Goal: Navigation & Orientation: Understand site structure

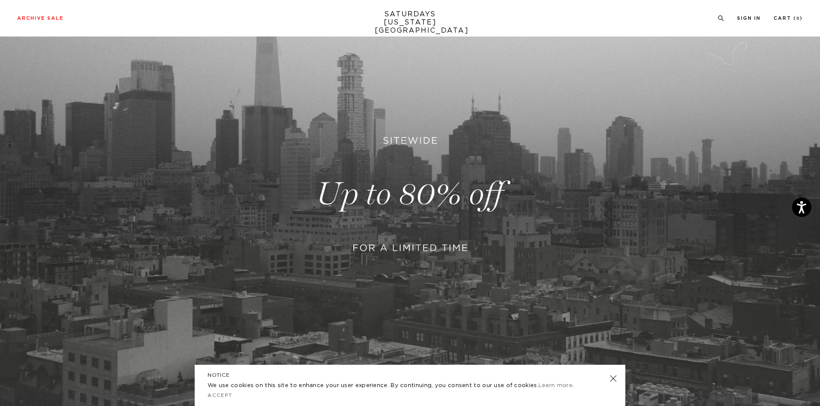
scroll to position [14, 0]
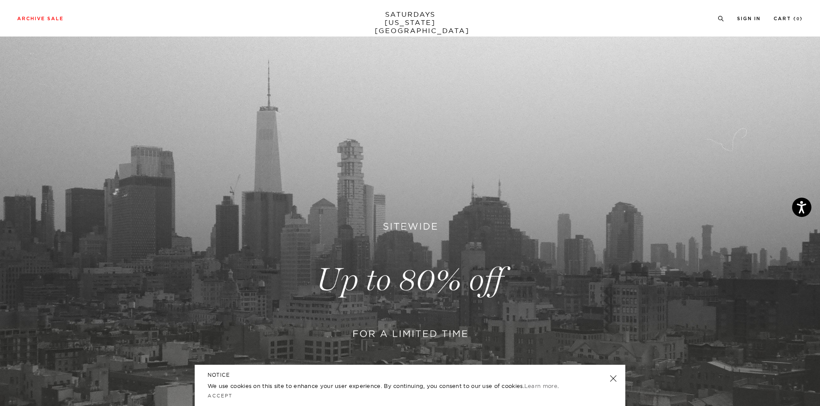
click at [423, 12] on link "SATURDAYS NEW YORK CITY" at bounding box center [410, 22] width 71 height 24
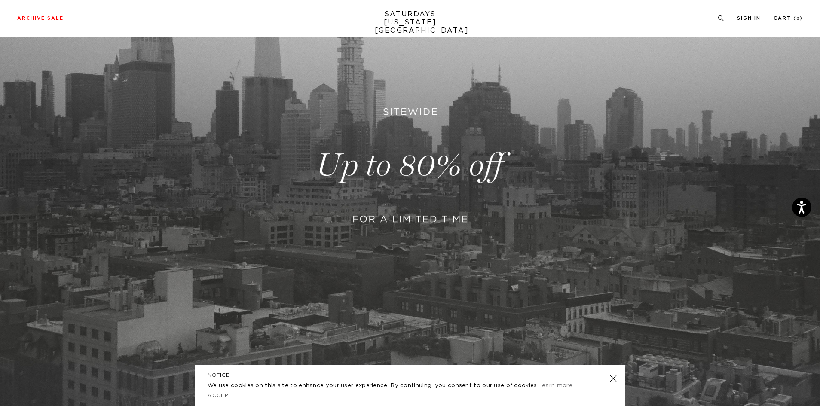
scroll to position [272, 0]
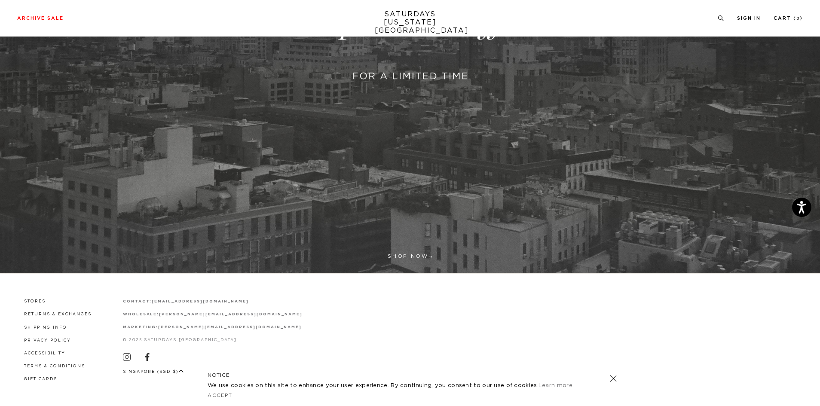
drag, startPoint x: 452, startPoint y: 321, endPoint x: 458, endPoint y: 313, distance: 10.7
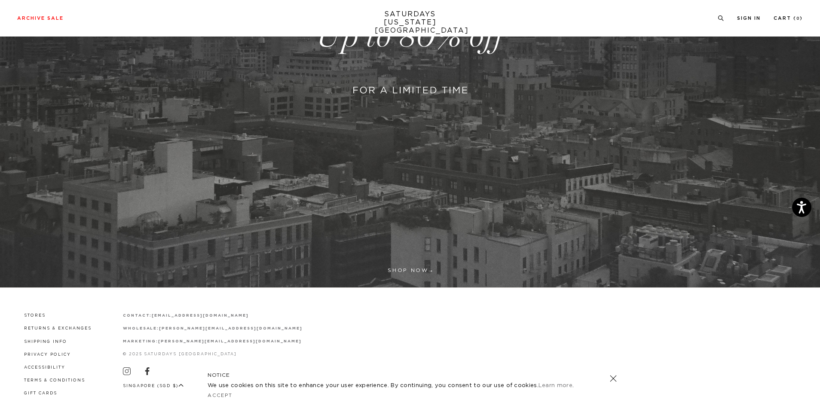
scroll to position [272, 0]
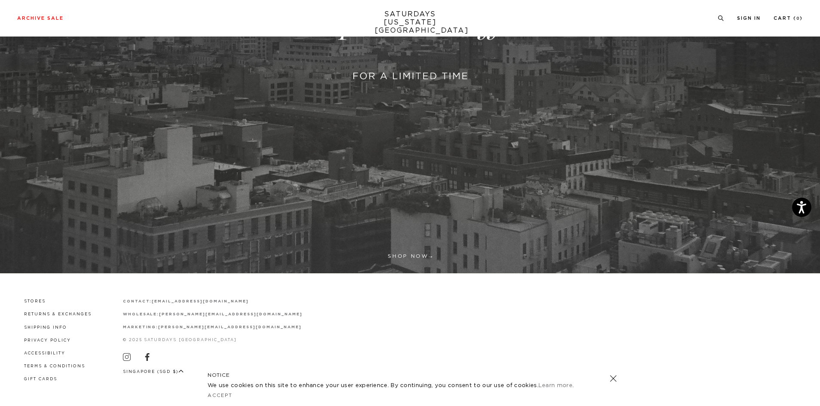
click at [416, 255] on link at bounding box center [410, 22] width 820 height 502
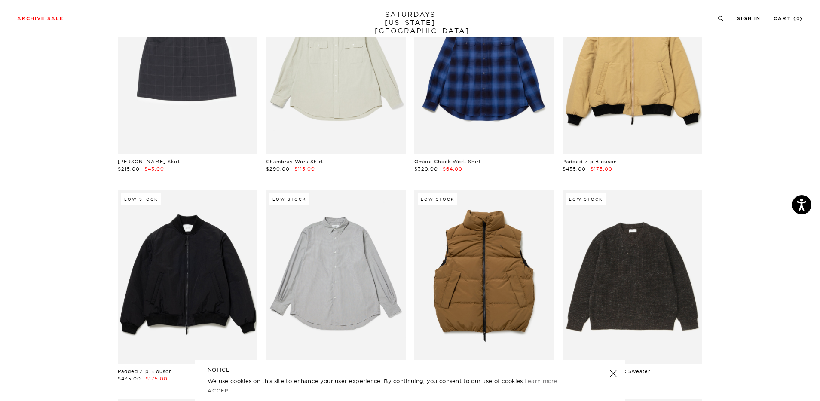
scroll to position [12429, 0]
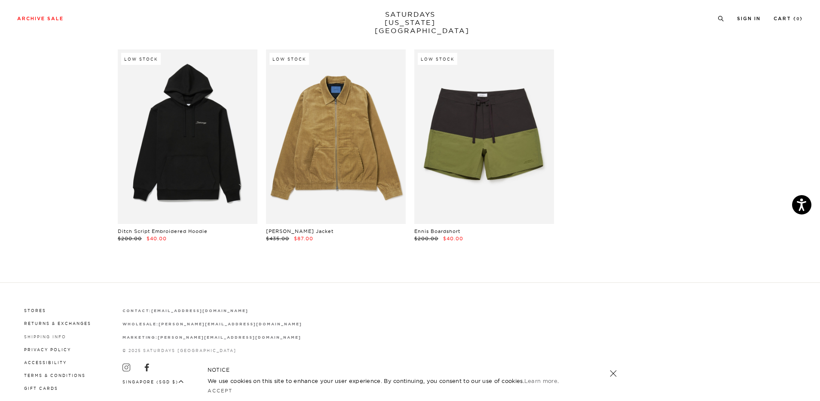
click at [46, 334] on link "Shipping Info" at bounding box center [45, 336] width 42 height 5
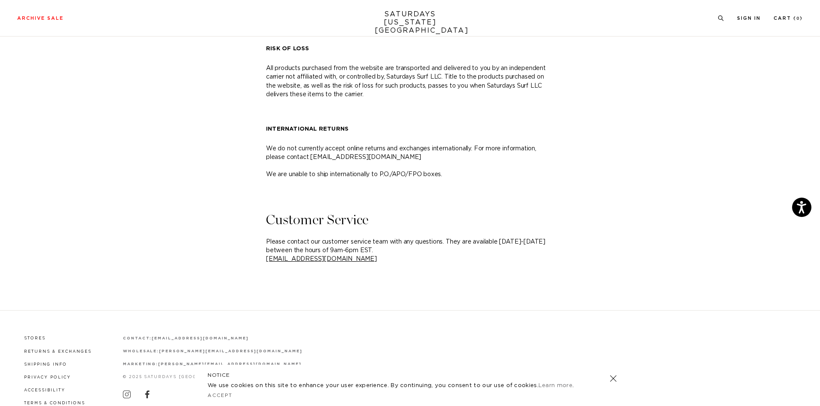
scroll to position [475, 0]
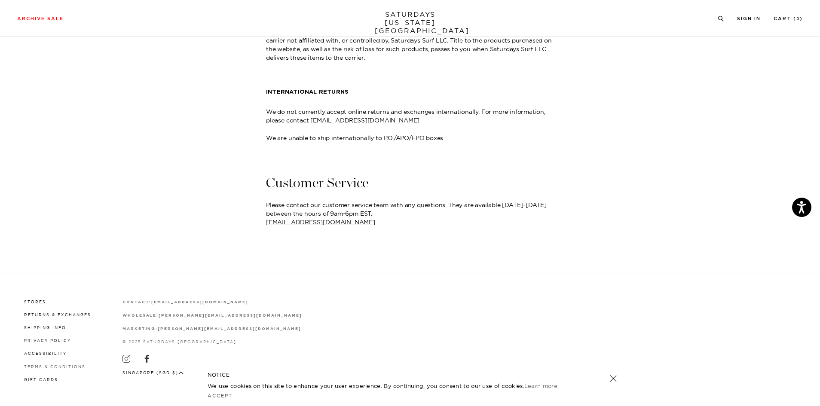
click at [52, 367] on link "Terms & Conditions" at bounding box center [54, 366] width 61 height 5
